Goal: Transaction & Acquisition: Obtain resource

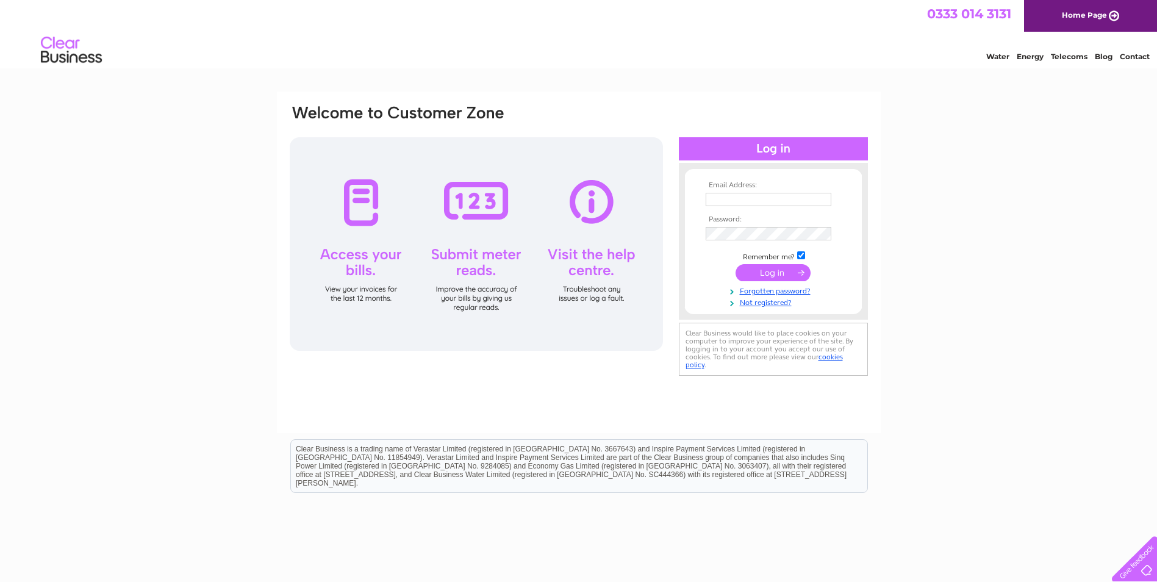
type input "billing@tcfnet.net"
click at [765, 271] on input "submit" at bounding box center [773, 272] width 75 height 17
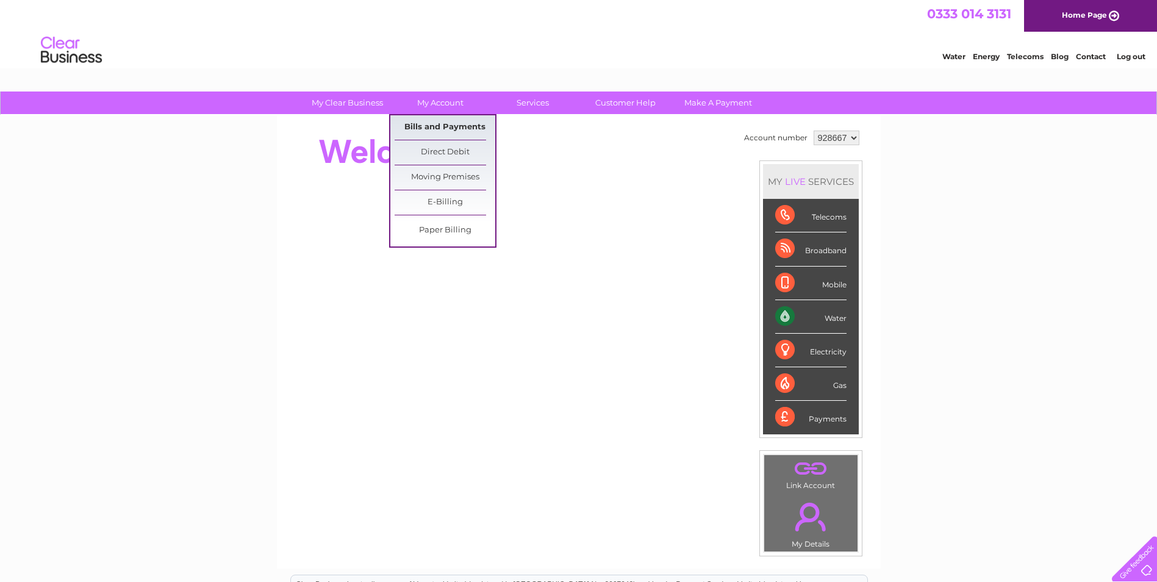
click at [445, 124] on link "Bills and Payments" at bounding box center [445, 127] width 101 height 24
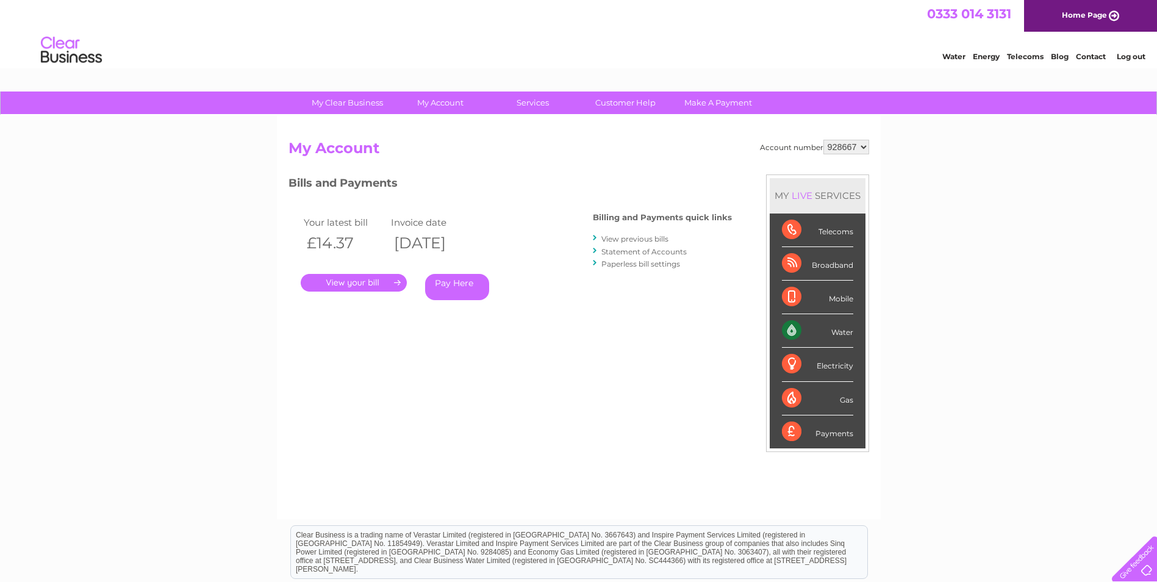
click at [381, 279] on link "." at bounding box center [354, 283] width 106 height 18
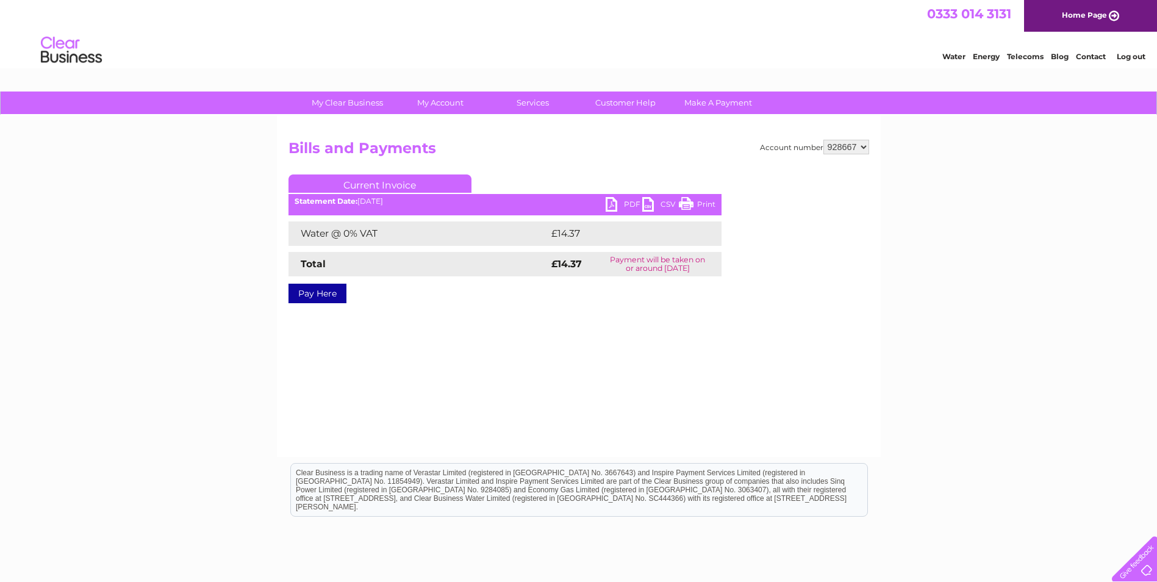
click at [624, 204] on link "PDF" at bounding box center [624, 206] width 37 height 18
click at [1138, 56] on link "Log out" at bounding box center [1131, 56] width 29 height 9
